Goal: Check status: Check status

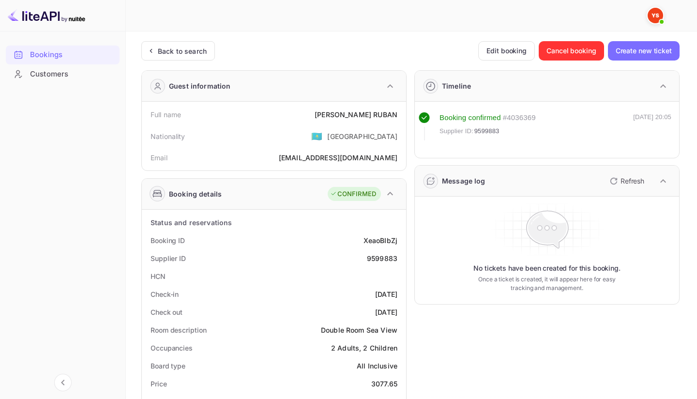
click at [171, 46] on div "Back to search" at bounding box center [182, 51] width 49 height 10
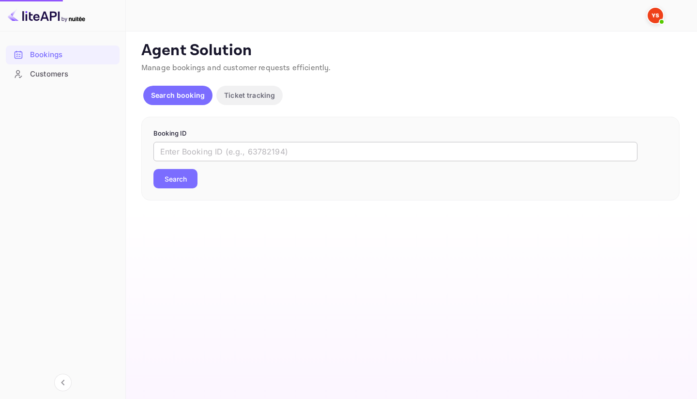
click at [188, 153] on input "text" at bounding box center [395, 151] width 484 height 19
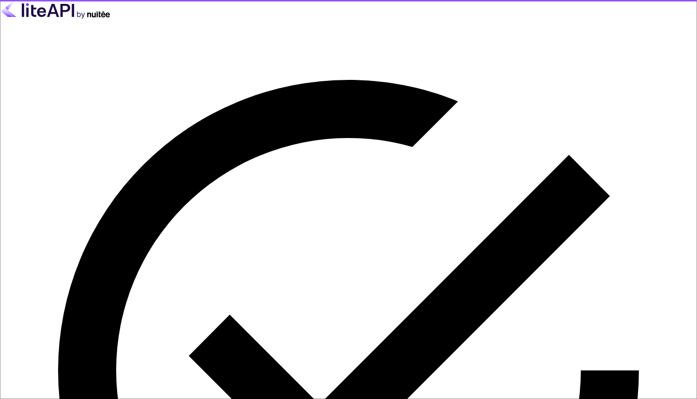
type input "[EMAIL_ADDRESS][DOMAIN_NAME]"
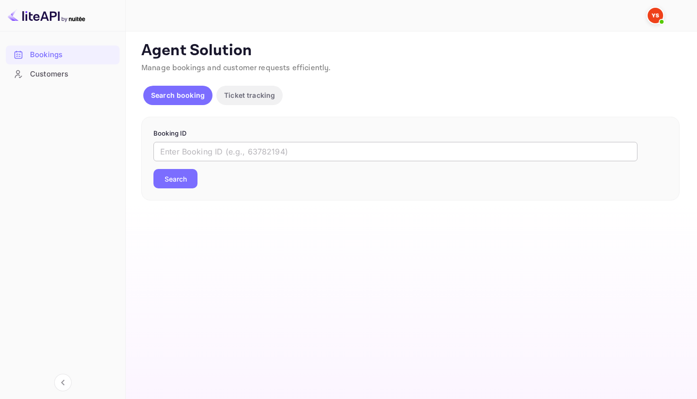
click at [217, 158] on input "text" at bounding box center [395, 151] width 484 height 19
paste input "9574862"
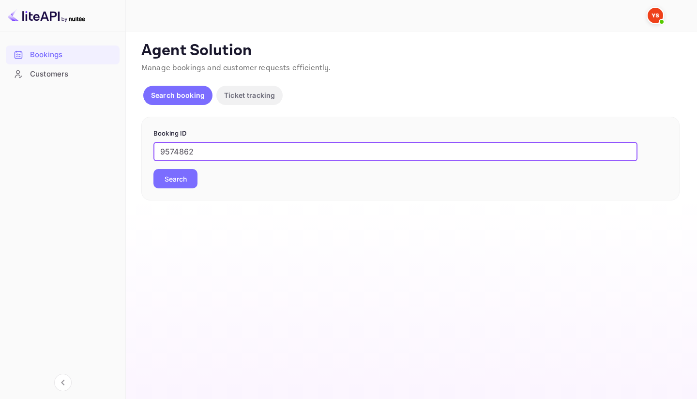
type input "9574862"
click at [183, 184] on button "Search" at bounding box center [175, 178] width 44 height 19
